Goal: Task Accomplishment & Management: Complete application form

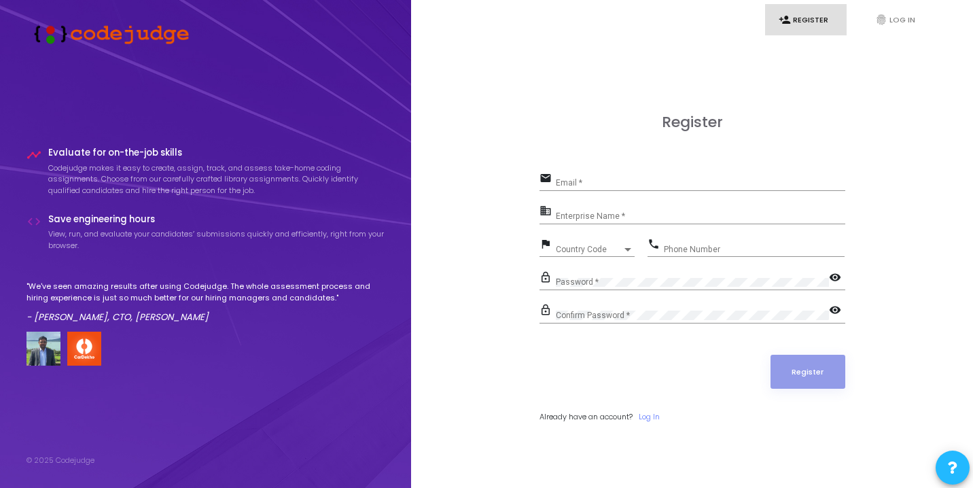
click at [568, 178] on div "Email *" at bounding box center [700, 179] width 289 height 21
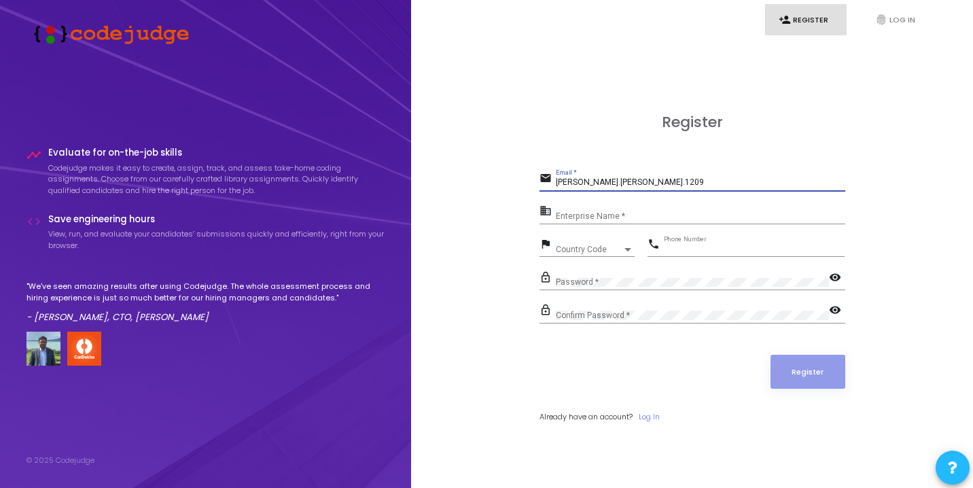
type input "[PERSON_NAME][EMAIL_ADDRESS][DOMAIN_NAME]"
type input "07900969202"
click at [618, 219] on input "Enterprise Name *" at bounding box center [700, 216] width 289 height 10
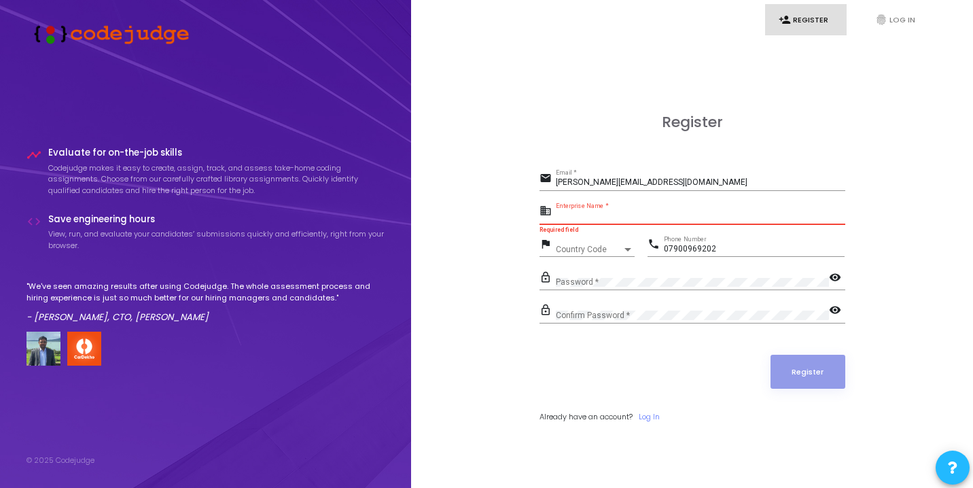
type input "i"
type input "Inside The Box"
click at [585, 248] on span "Country Code" at bounding box center [589, 249] width 67 height 8
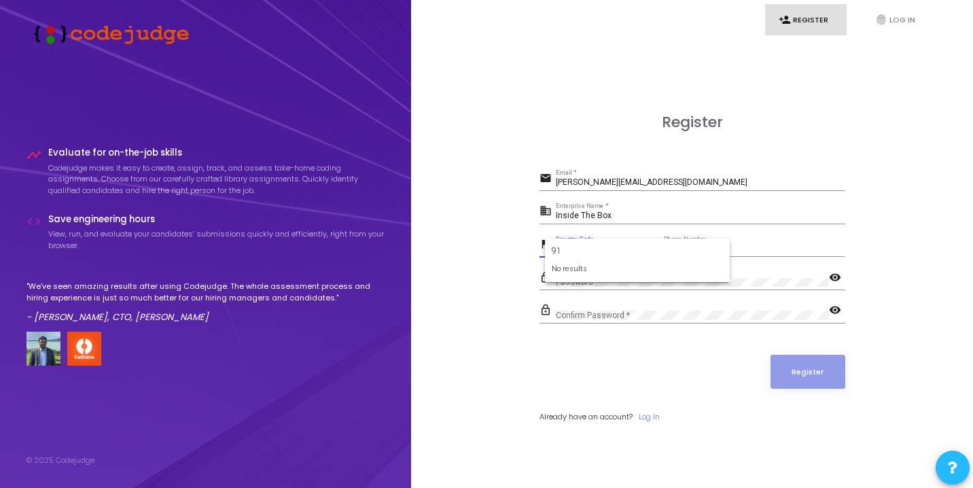
type input "9"
type input "+"
type input "india"
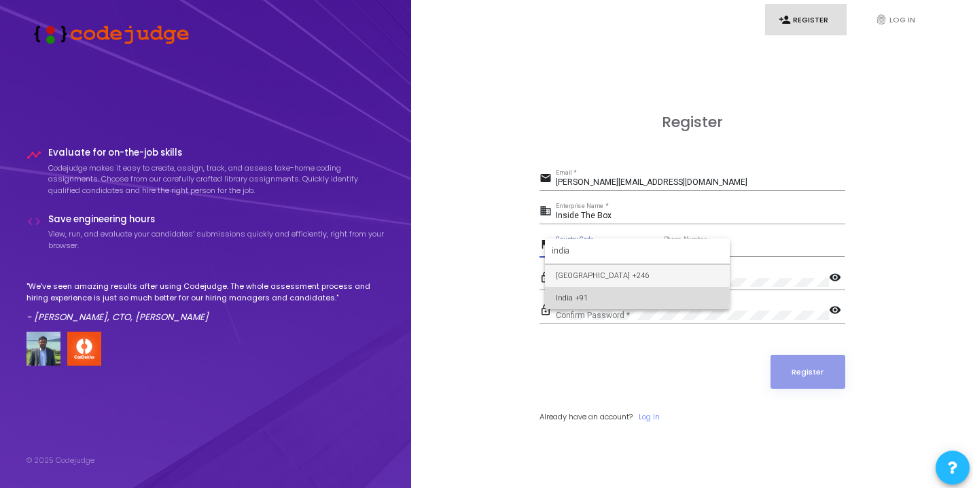
click at [588, 296] on span "India +91" at bounding box center [637, 298] width 163 height 22
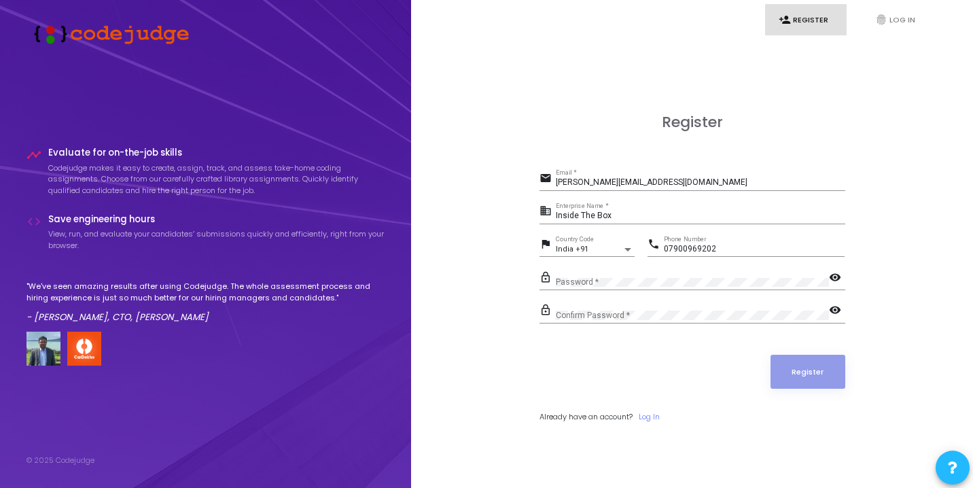
click at [602, 275] on div "Password *" at bounding box center [692, 278] width 273 height 21
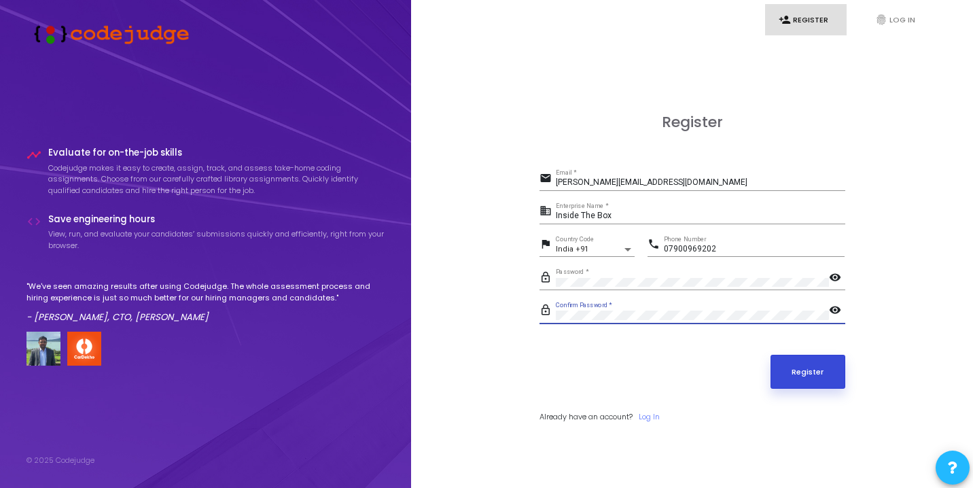
click at [800, 367] on button "Register" at bounding box center [808, 372] width 75 height 34
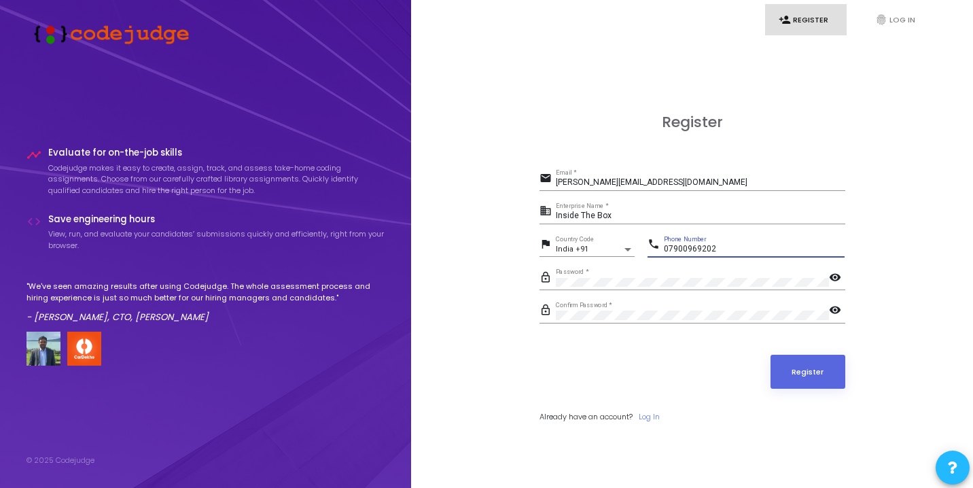
click at [671, 249] on input "07900969202" at bounding box center [754, 250] width 181 height 10
type input "7900969202"
click at [806, 378] on button "Register" at bounding box center [808, 372] width 75 height 34
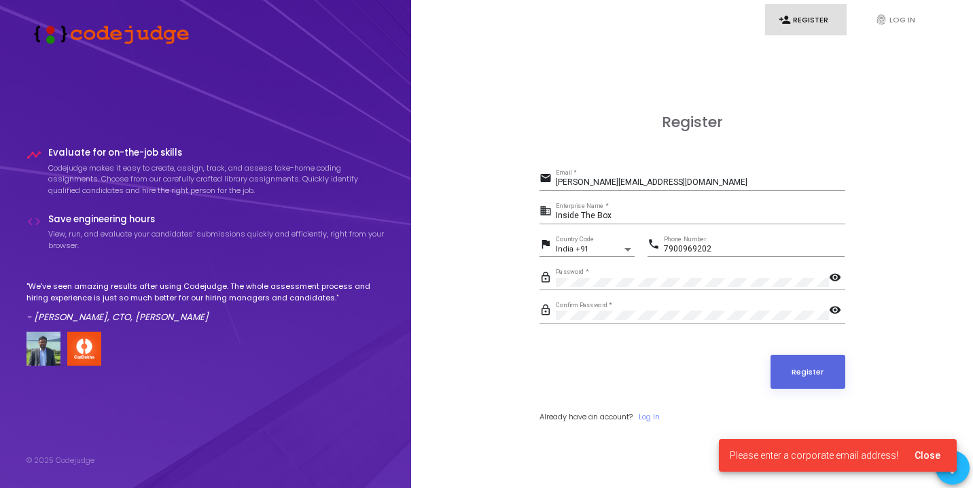
click at [675, 177] on div "[PERSON_NAME][EMAIL_ADDRESS][DOMAIN_NAME] Email *" at bounding box center [700, 179] width 289 height 21
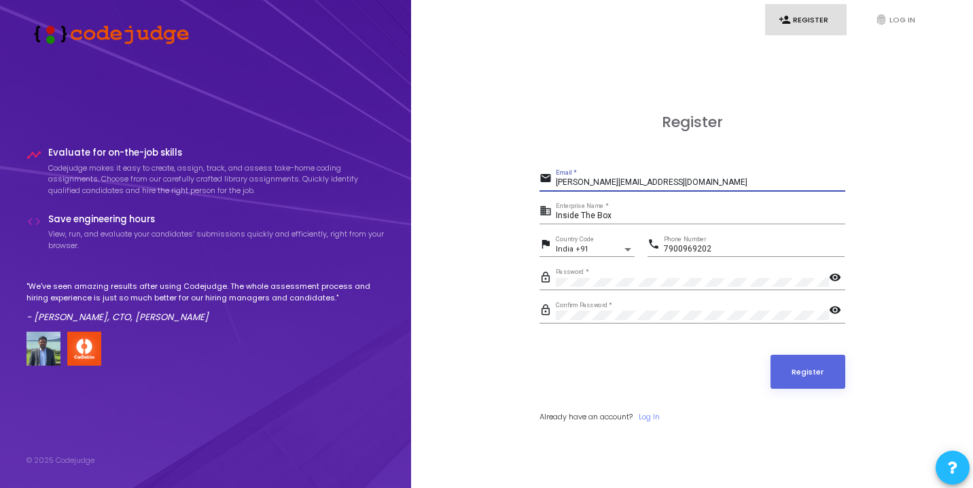
click at [677, 181] on input "[PERSON_NAME][EMAIL_ADDRESS][DOMAIN_NAME]" at bounding box center [700, 183] width 289 height 10
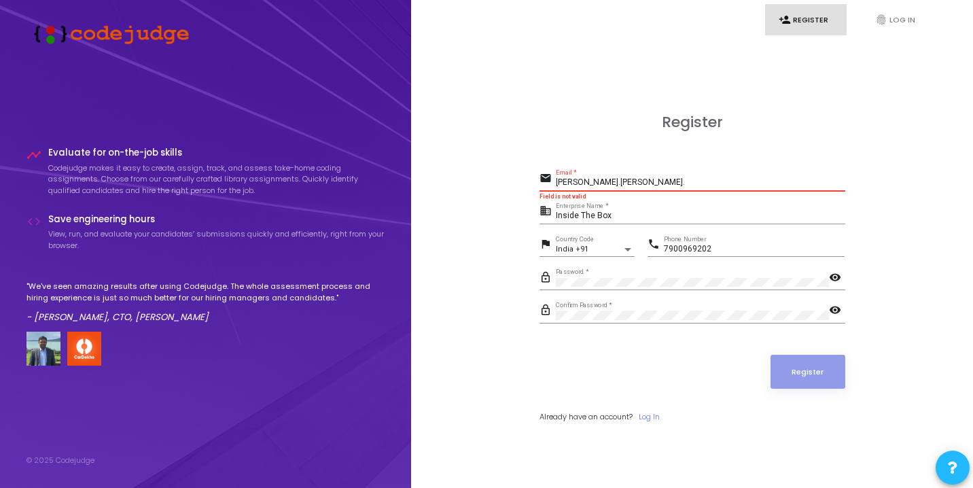
click at [634, 183] on input "[PERSON_NAME].[PERSON_NAME]." at bounding box center [700, 183] width 289 height 10
type input "s"
paste input "[PERSON_NAME][EMAIL_ADDRESS][DOMAIN_NAME]"
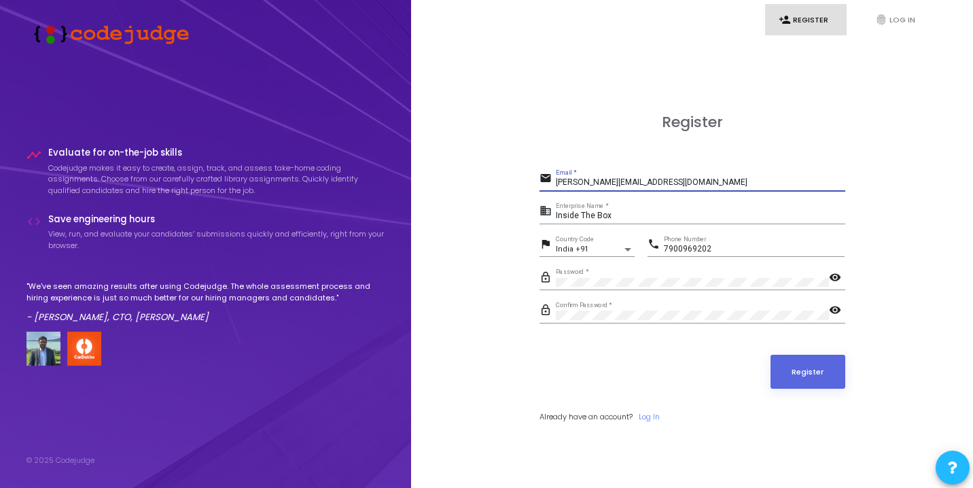
type input "[PERSON_NAME][EMAIL_ADDRESS][DOMAIN_NAME]"
click at [617, 213] on input "Inside The Box" at bounding box center [700, 216] width 289 height 10
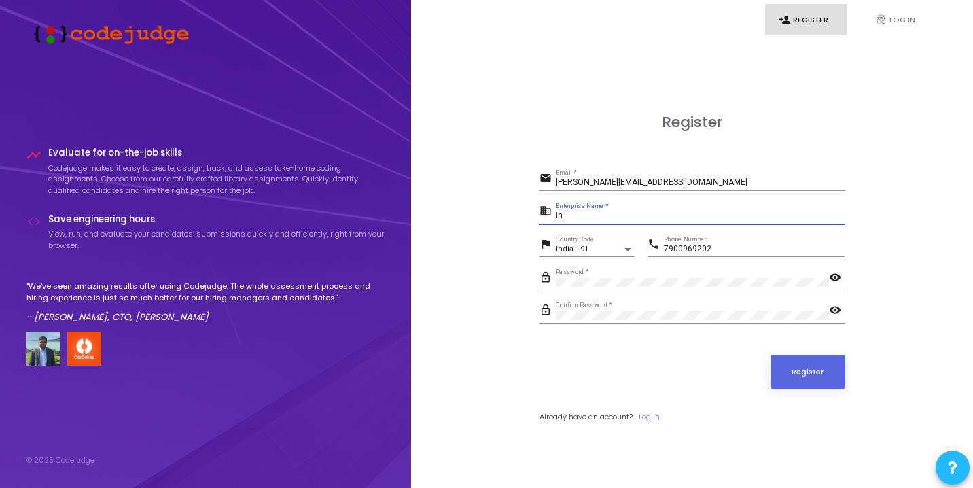
type input "I"
type input "VIT Bhopal"
click at [819, 371] on button "Register" at bounding box center [808, 372] width 75 height 34
click at [896, 15] on link "fingerprint Log In" at bounding box center [903, 20] width 82 height 32
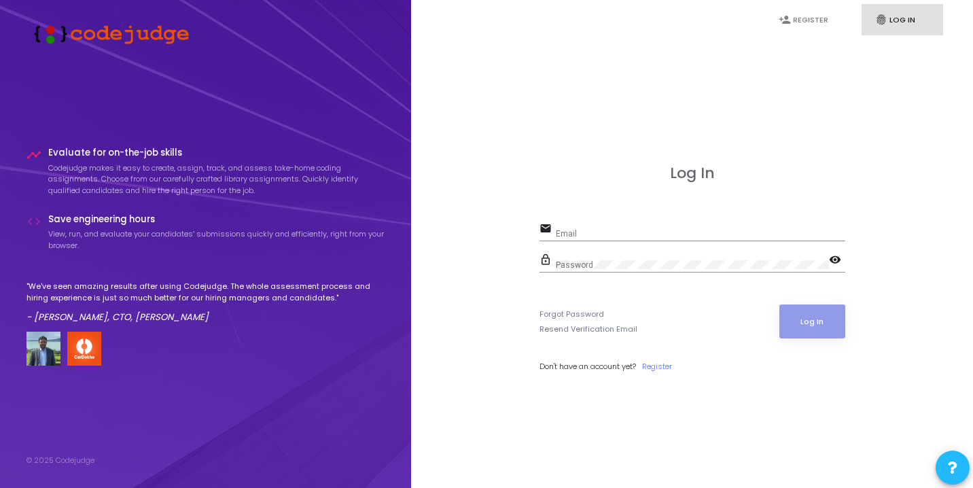
type input "[PERSON_NAME][EMAIL_ADDRESS][DOMAIN_NAME]"
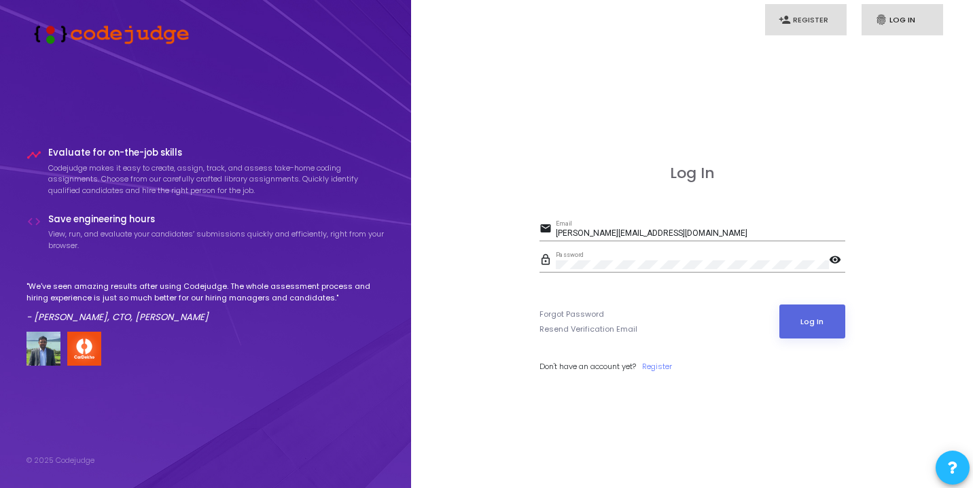
click at [817, 24] on link "person_add Register" at bounding box center [806, 20] width 82 height 32
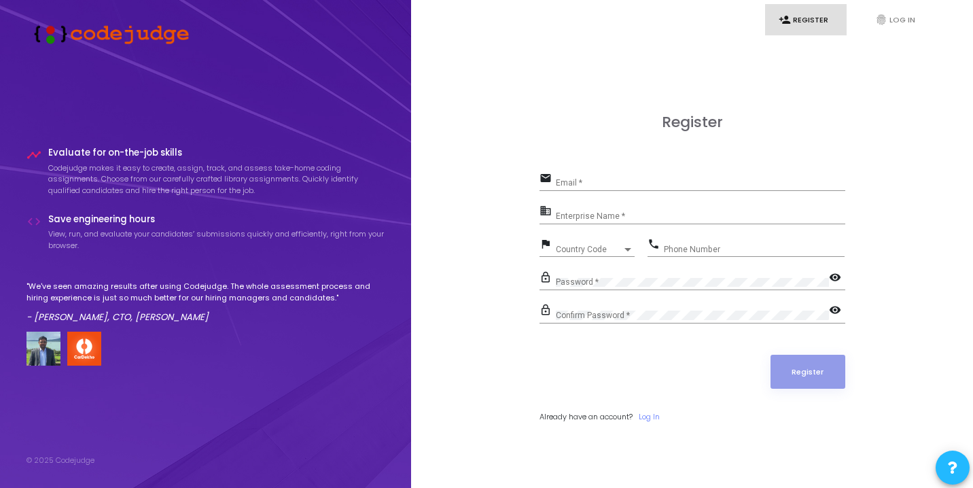
type input "[PERSON_NAME][EMAIL_ADDRESS][DOMAIN_NAME]"
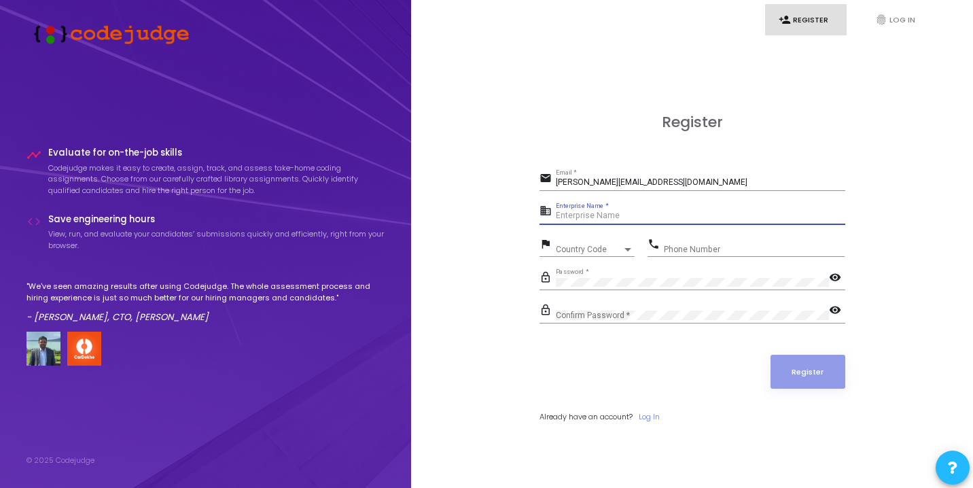
click at [636, 218] on input "Enterprise Name *" at bounding box center [700, 216] width 289 height 10
type input "VIT Bhopal"
click at [630, 247] on div at bounding box center [628, 249] width 12 height 11
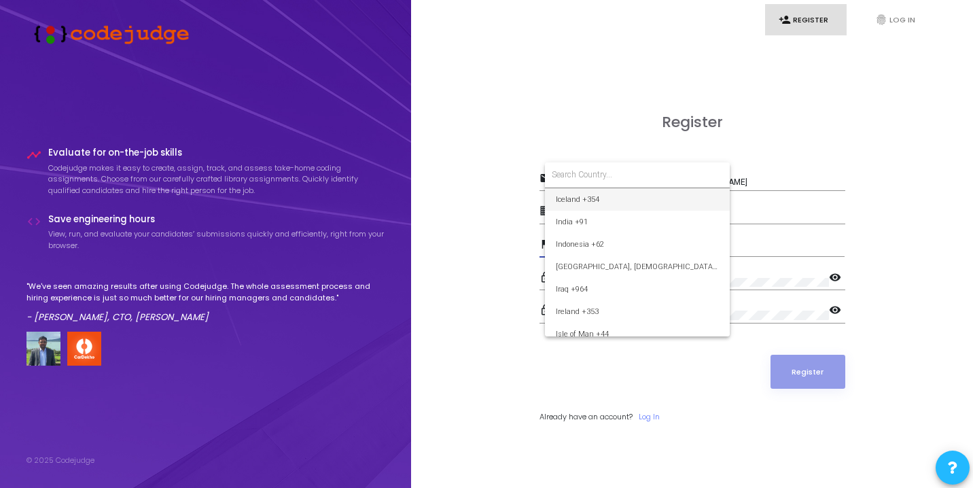
scroll to position [3215, 0]
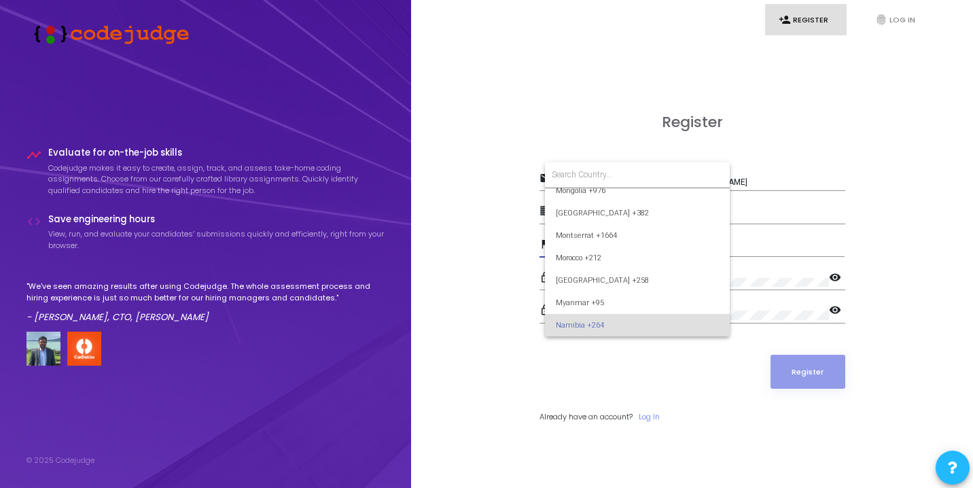
click at [614, 175] on input at bounding box center [637, 175] width 171 height 12
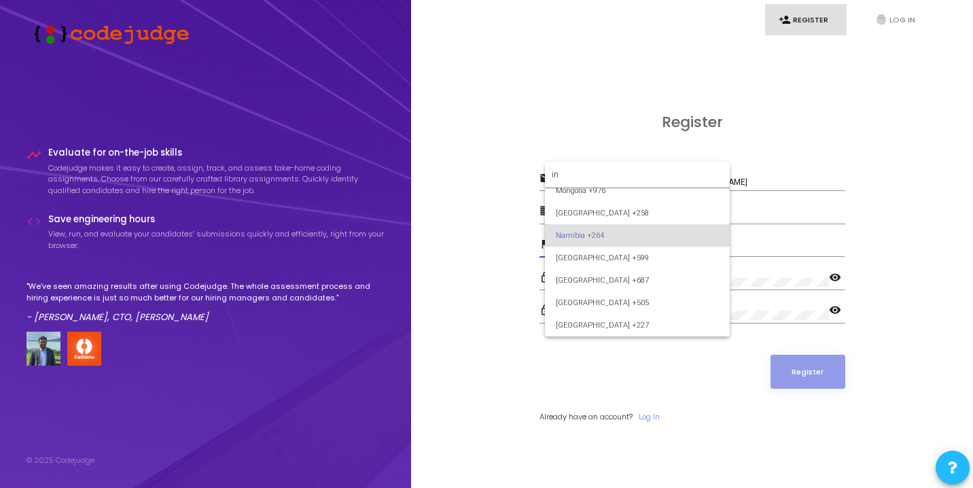
scroll to position [0, 0]
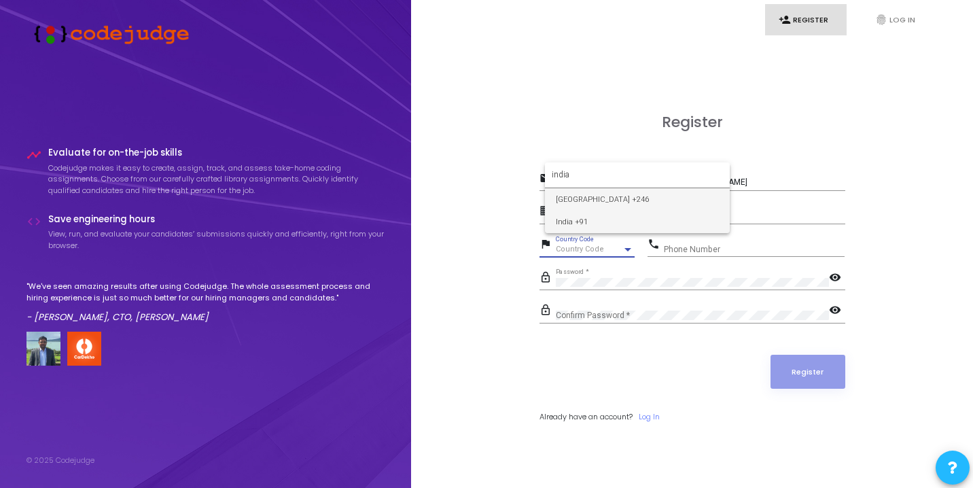
type input "india"
click at [599, 222] on span "India +91" at bounding box center [637, 222] width 163 height 22
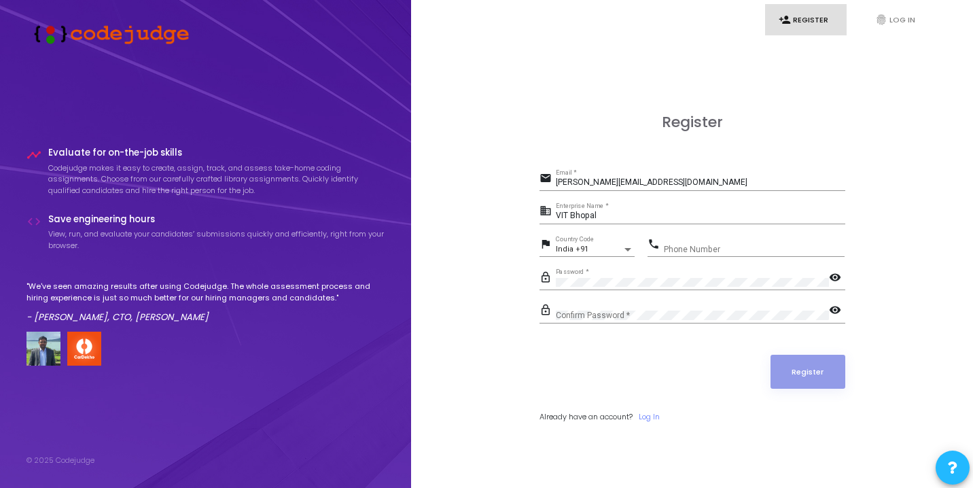
click at [682, 238] on div "Phone Number" at bounding box center [754, 246] width 181 height 21
type input "7900969202"
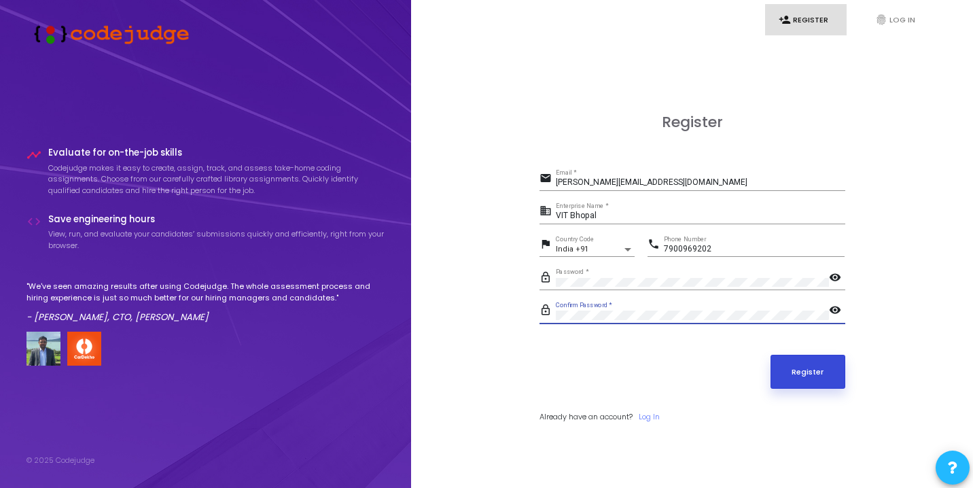
click at [810, 368] on button "Register" at bounding box center [808, 372] width 75 height 34
click at [607, 216] on input "VIT Bhopal" at bounding box center [700, 216] width 289 height 10
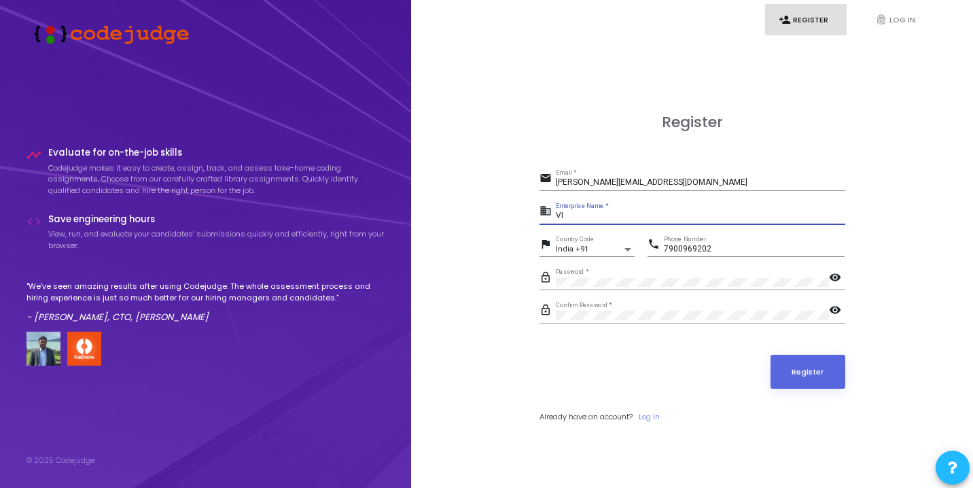
type input "V"
click at [826, 367] on button "Register" at bounding box center [808, 372] width 75 height 34
click at [706, 216] on input "[GEOGRAPHIC_DATA] Bhopal" at bounding box center [700, 216] width 289 height 10
type input "[GEOGRAPHIC_DATA]"
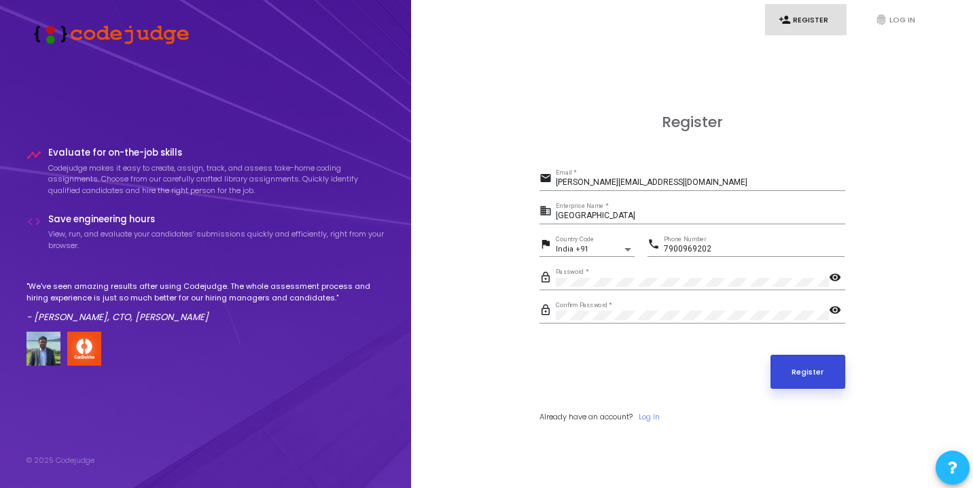
click at [830, 368] on button "Register" at bounding box center [808, 372] width 75 height 34
click at [885, 24] on icon "fingerprint" at bounding box center [881, 20] width 12 height 12
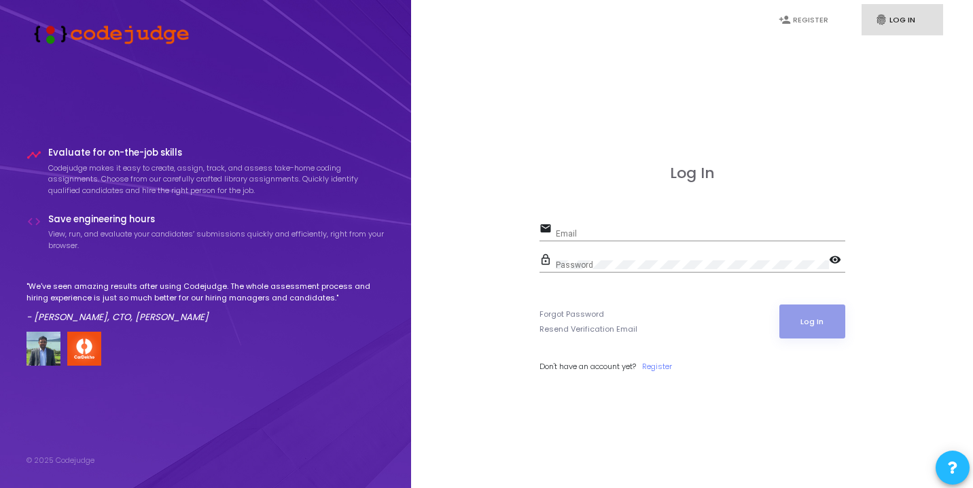
type input "[PERSON_NAME][EMAIL_ADDRESS][DOMAIN_NAME]"
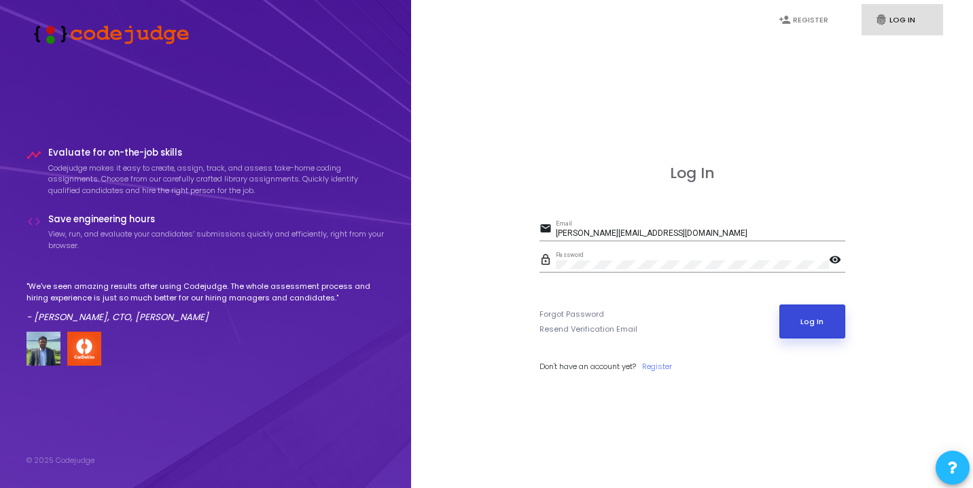
click at [794, 308] on button "Log In" at bounding box center [812, 321] width 66 height 34
click at [578, 313] on link "Forgot Password" at bounding box center [571, 314] width 65 height 12
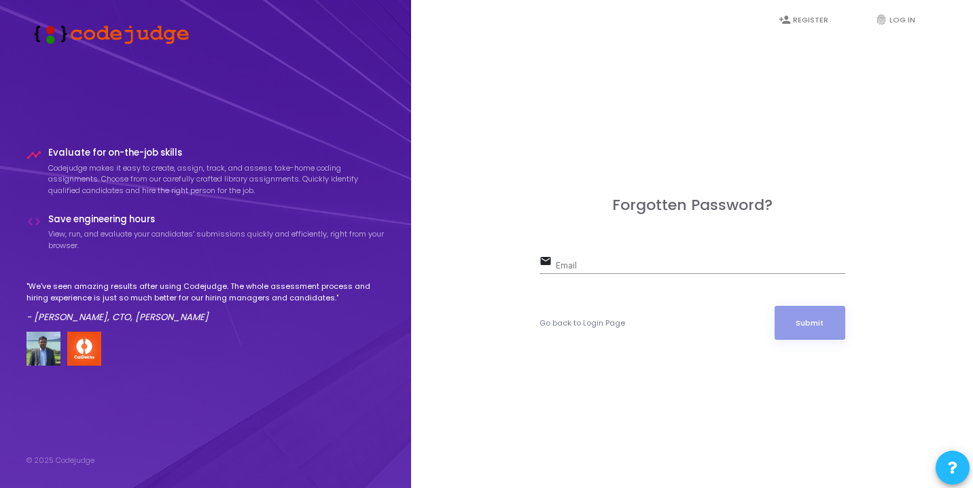
click at [580, 270] on div "Email" at bounding box center [700, 263] width 289 height 21
paste input "[PERSON_NAME][EMAIL_ADDRESS][DOMAIN_NAME]"
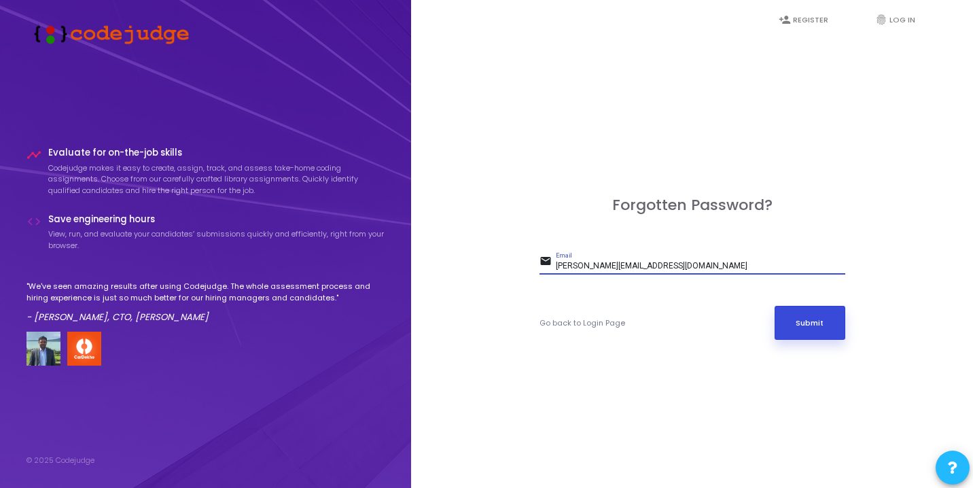
type input "[PERSON_NAME][EMAIL_ADDRESS][DOMAIN_NAME]"
click at [830, 319] on button "Submit" at bounding box center [810, 323] width 71 height 34
click at [590, 315] on div "Go back to Login Page Submit" at bounding box center [692, 323] width 306 height 34
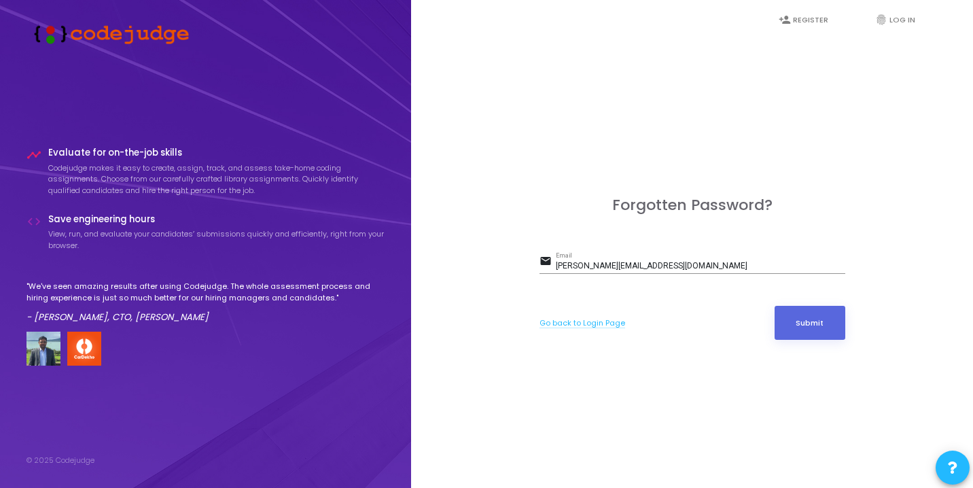
click at [590, 322] on link "Go back to Login Page" at bounding box center [582, 323] width 86 height 12
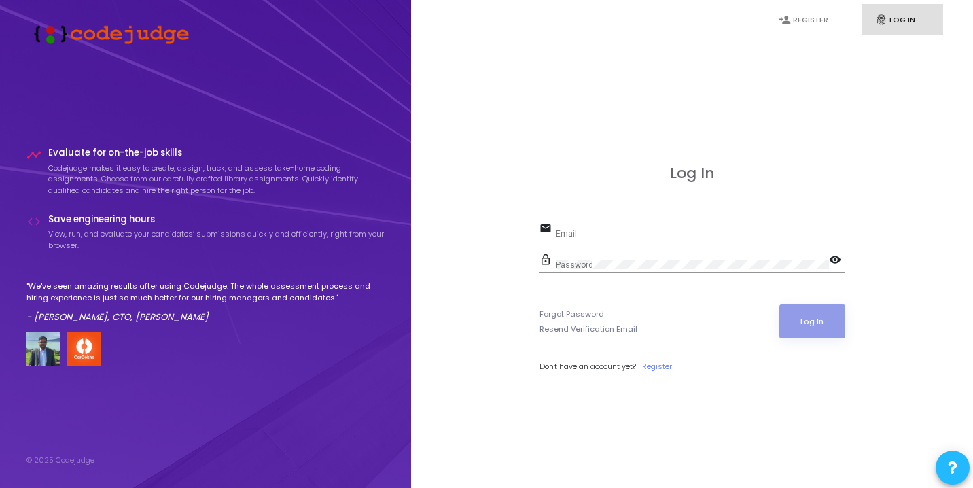
type input "[PERSON_NAME][EMAIL_ADDRESS][DOMAIN_NAME]"
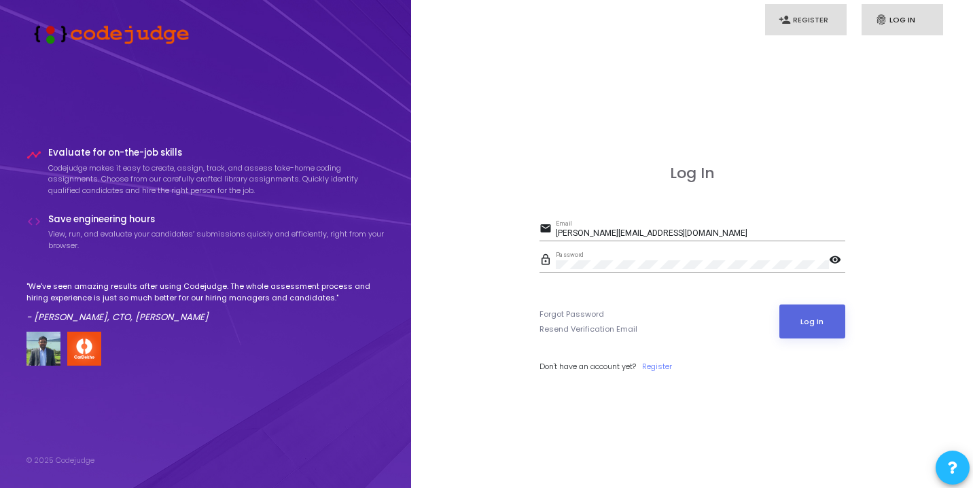
click at [796, 17] on link "person_add Register" at bounding box center [806, 20] width 82 height 32
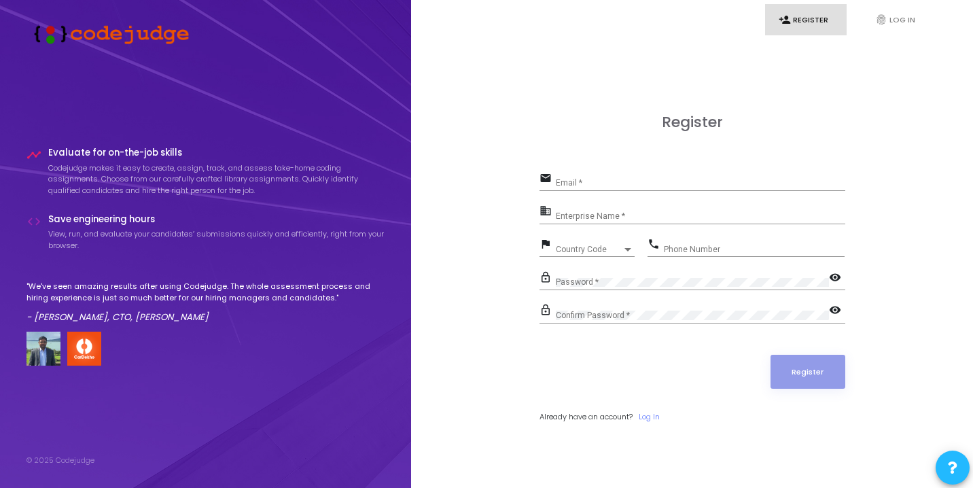
type input "[PERSON_NAME][EMAIL_ADDRESS][DOMAIN_NAME]"
click at [622, 218] on input "Enterprise Name *" at bounding box center [700, 216] width 289 height 10
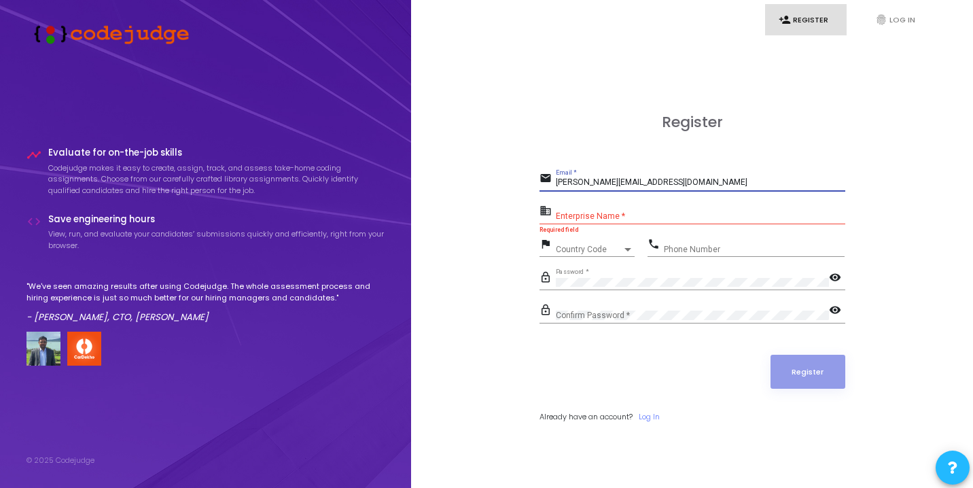
drag, startPoint x: 701, startPoint y: 181, endPoint x: 434, endPoint y: 164, distance: 267.6
click at [433, 163] on div "Register email [PERSON_NAME][EMAIL_ADDRESS][DOMAIN_NAME] Email * business Enter…" at bounding box center [692, 283] width 532 height 488
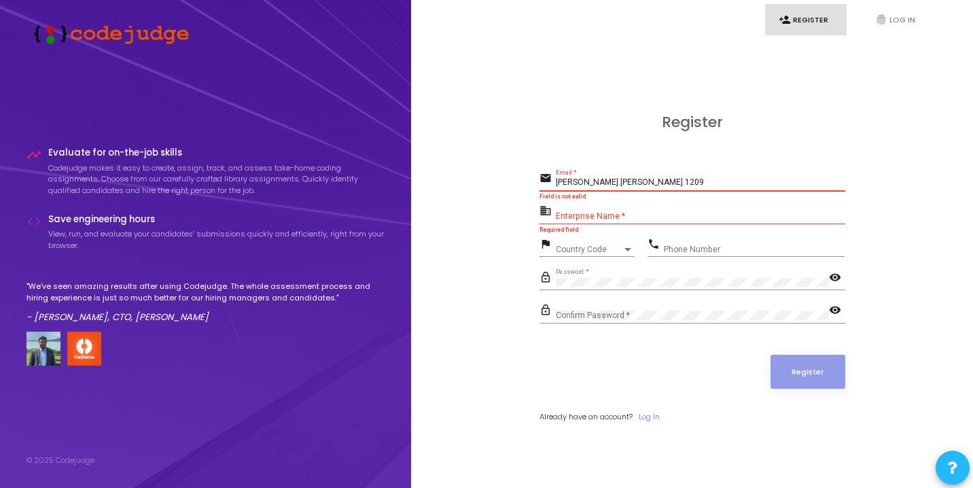
type input "[PERSON_NAME][EMAIL_ADDRESS][DOMAIN_NAME]"
click at [651, 222] on div "Enterprise Name *" at bounding box center [700, 212] width 289 height 21
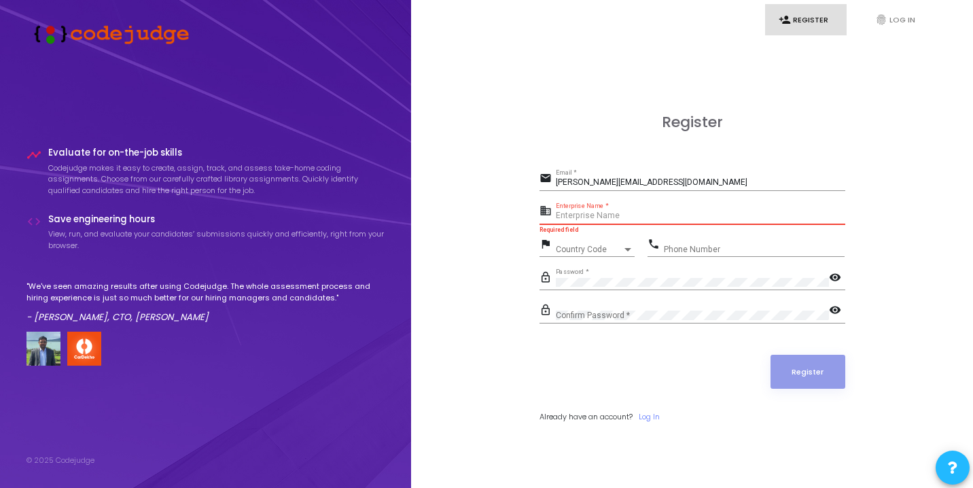
click at [595, 248] on span "Country Code" at bounding box center [589, 249] width 67 height 8
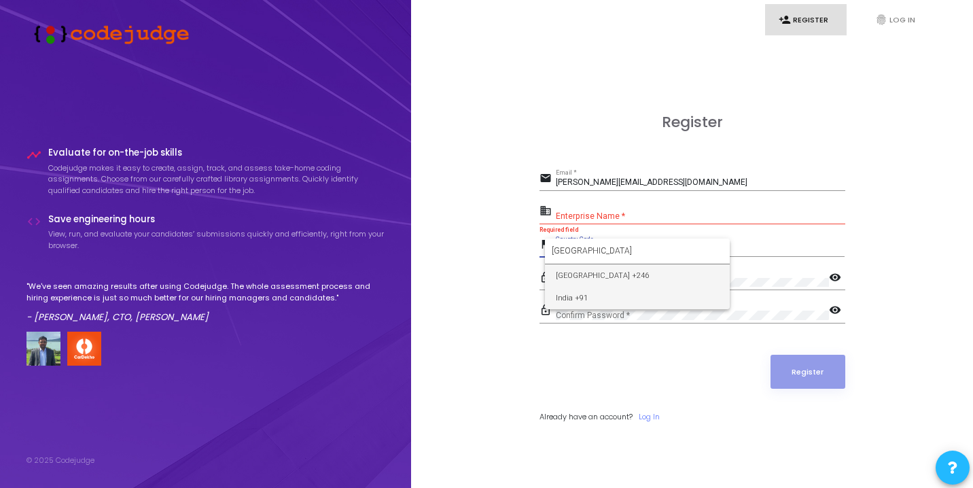
type input "[GEOGRAPHIC_DATA]"
click at [595, 292] on span "India +91" at bounding box center [637, 298] width 163 height 22
